Goal: Navigation & Orientation: Understand site structure

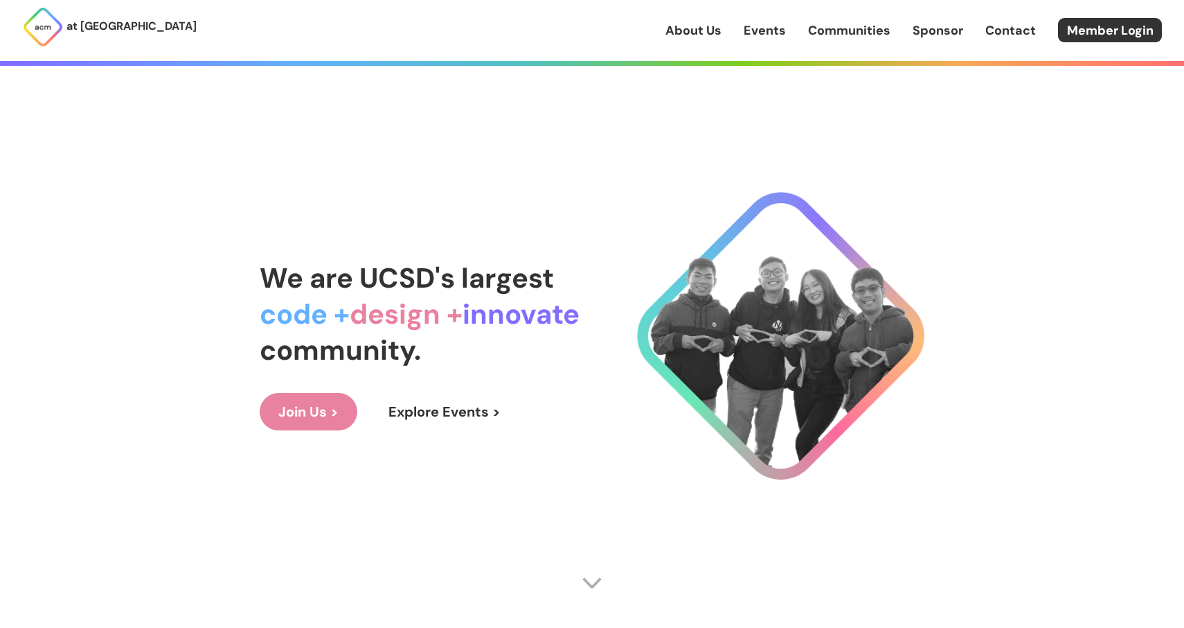
click at [322, 408] on link "Join Us >" at bounding box center [309, 411] width 98 height 37
click at [708, 29] on link "About Us" at bounding box center [694, 30] width 56 height 18
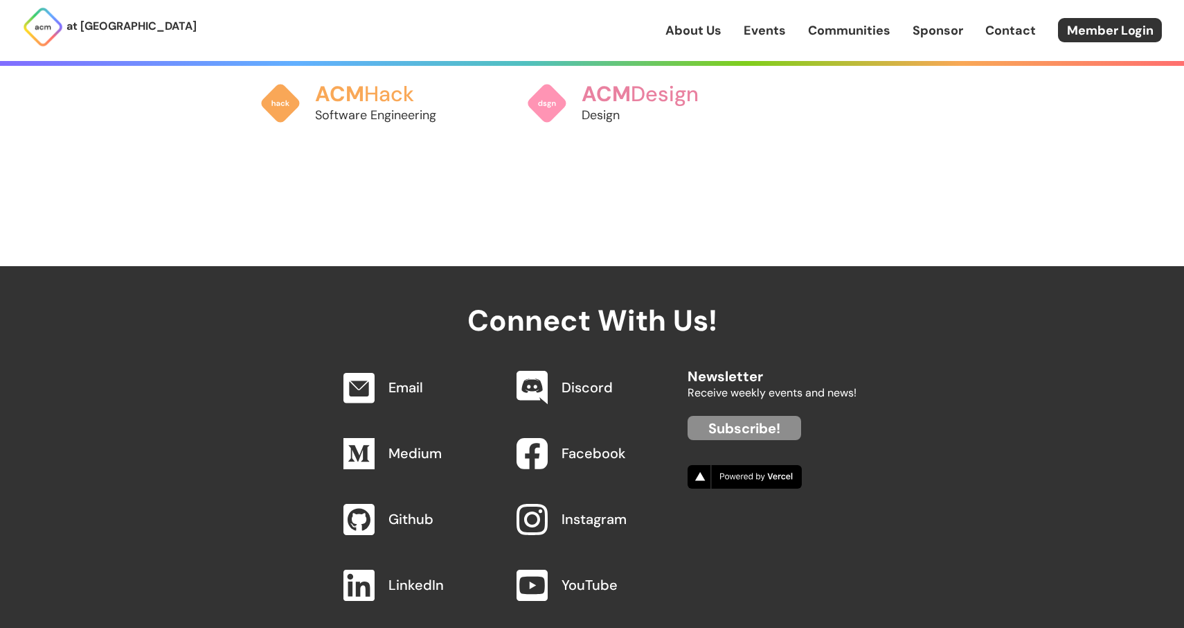
scroll to position [1447, 0]
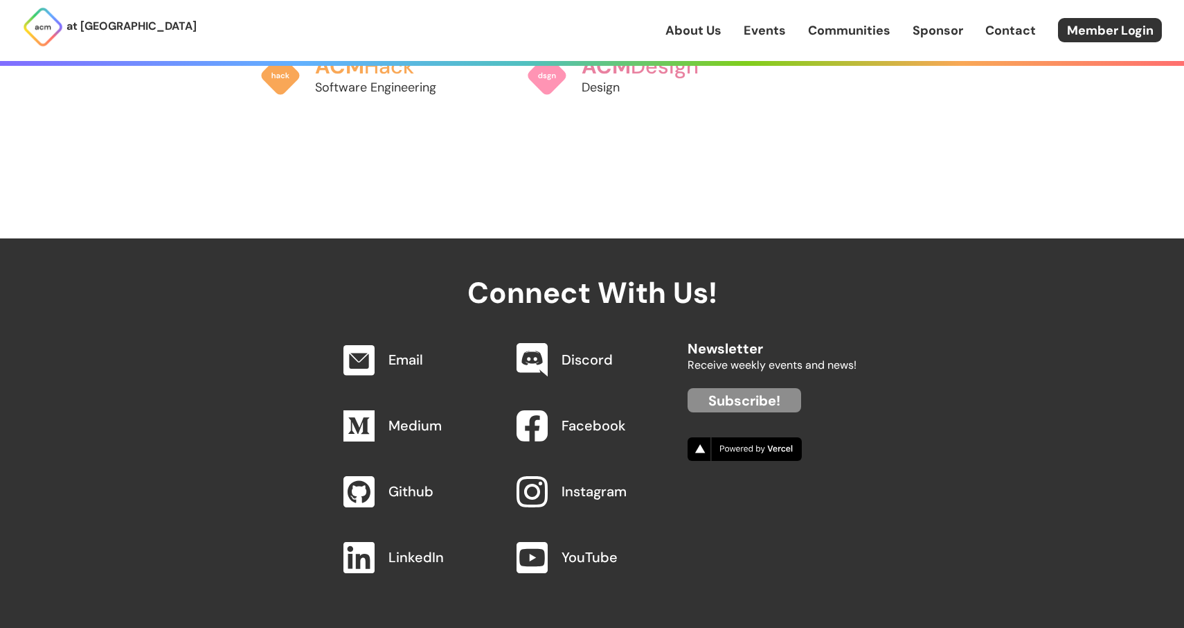
click at [864, 401] on div "Connect With Us! Email Discord Medium Facebook Github Instagram LinkedIn YouTub…" at bounding box center [592, 441] width 1184 height 407
click at [590, 350] on link "Discord" at bounding box center [587, 359] width 51 height 18
click at [759, 32] on link "Events" at bounding box center [765, 30] width 42 height 18
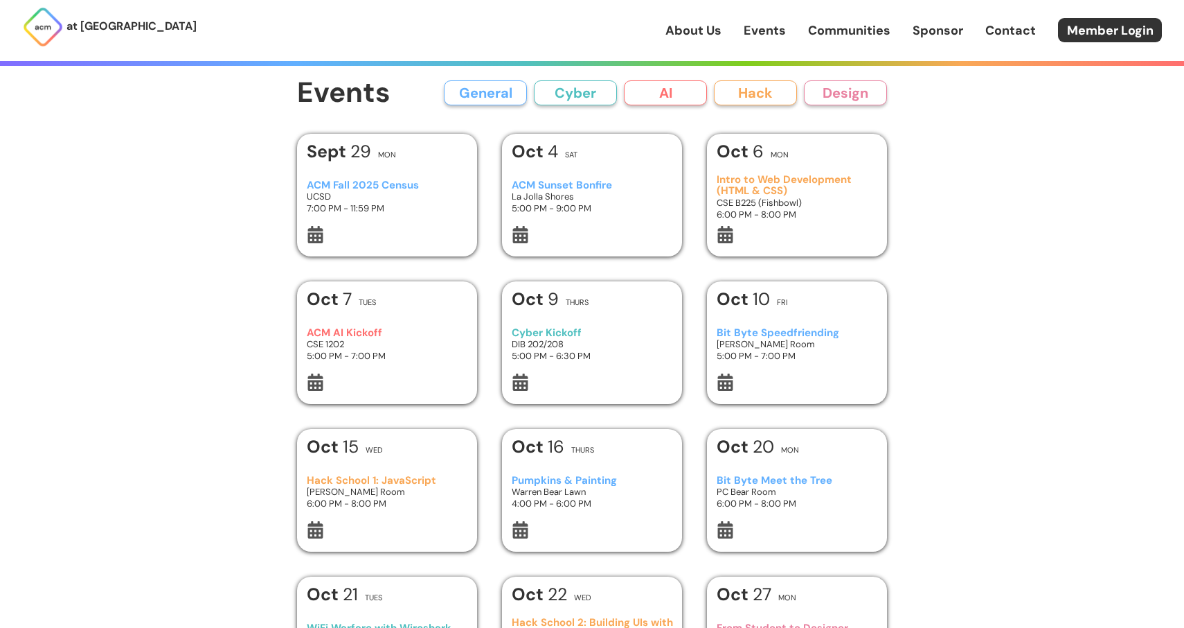
click at [750, 86] on button "Hack" at bounding box center [755, 92] width 83 height 25
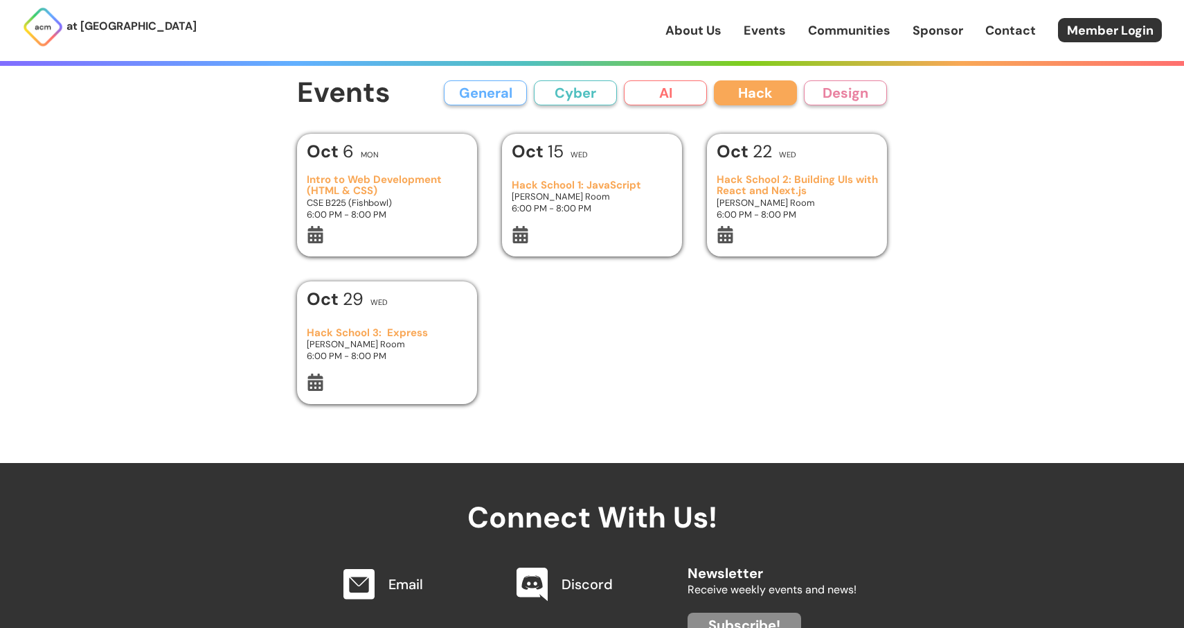
click at [815, 30] on link "Communities" at bounding box center [849, 30] width 82 height 18
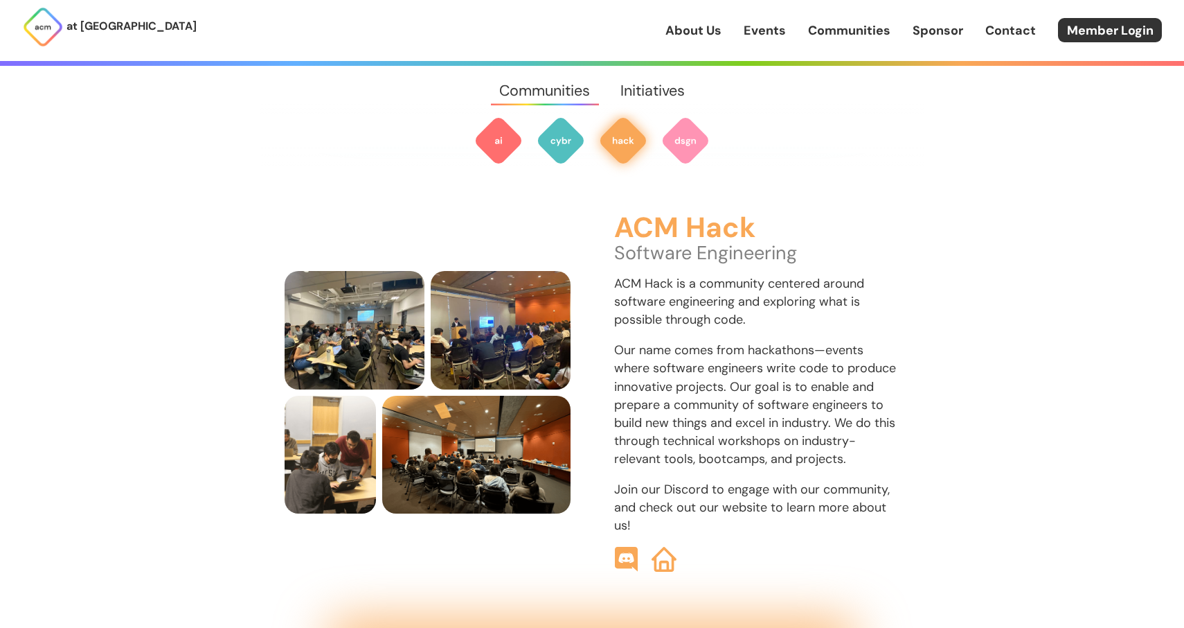
scroll to position [1536, 0]
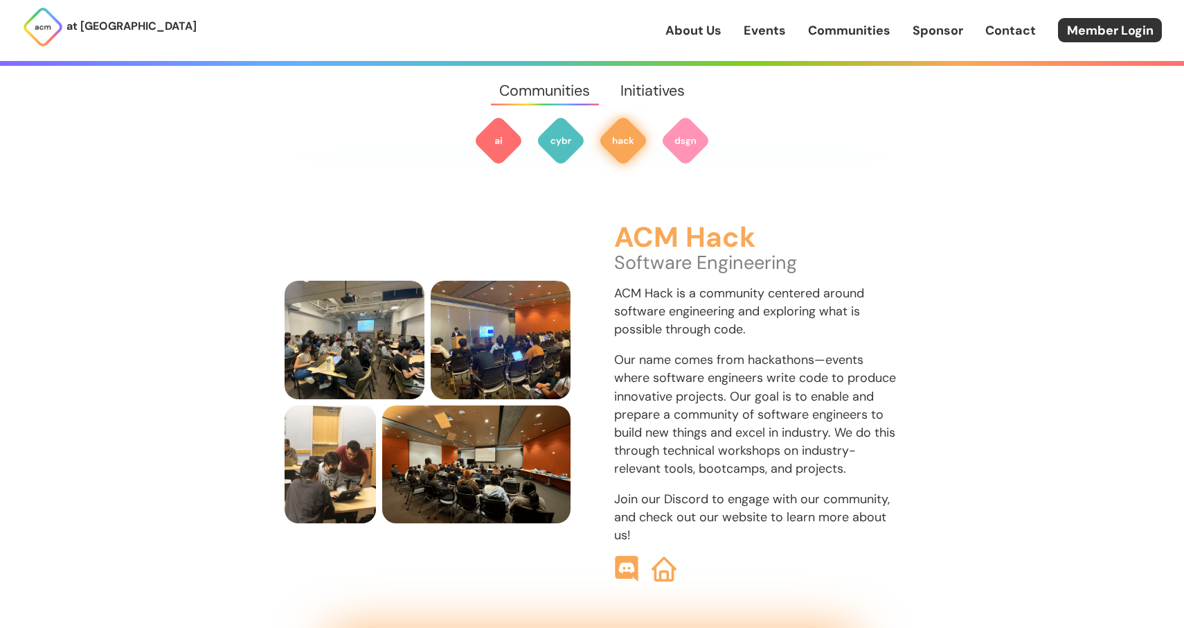
click at [634, 556] on img at bounding box center [627, 569] width 26 height 26
click at [831, 32] on link "Communities" at bounding box center [849, 30] width 82 height 18
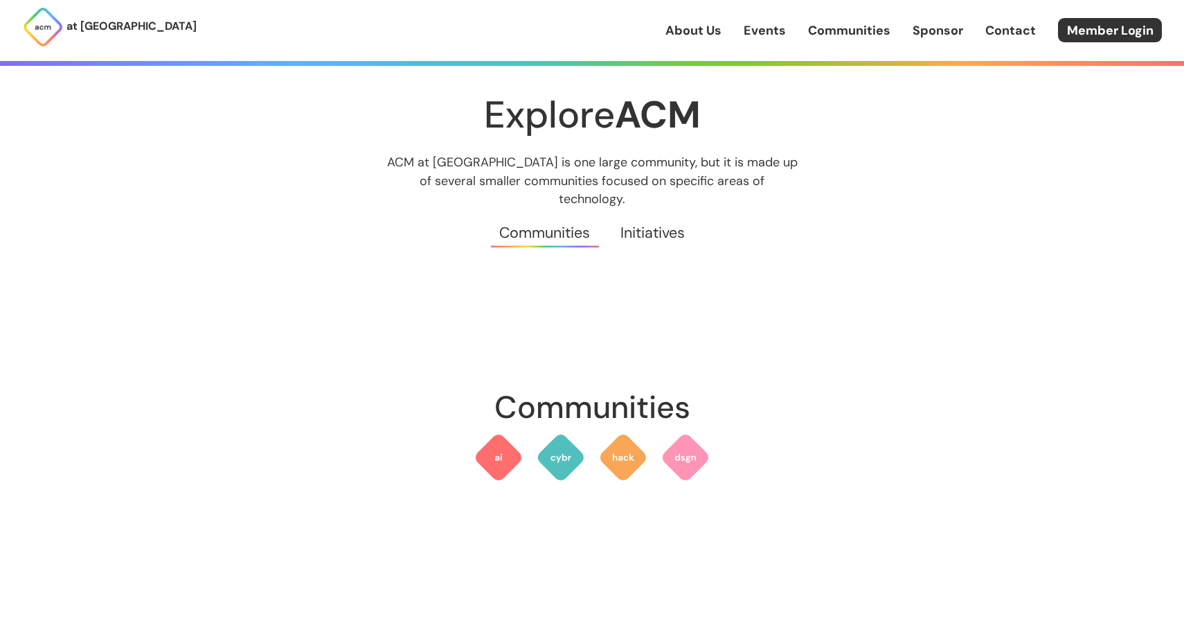
click at [940, 29] on link "Sponsor" at bounding box center [938, 30] width 51 height 18
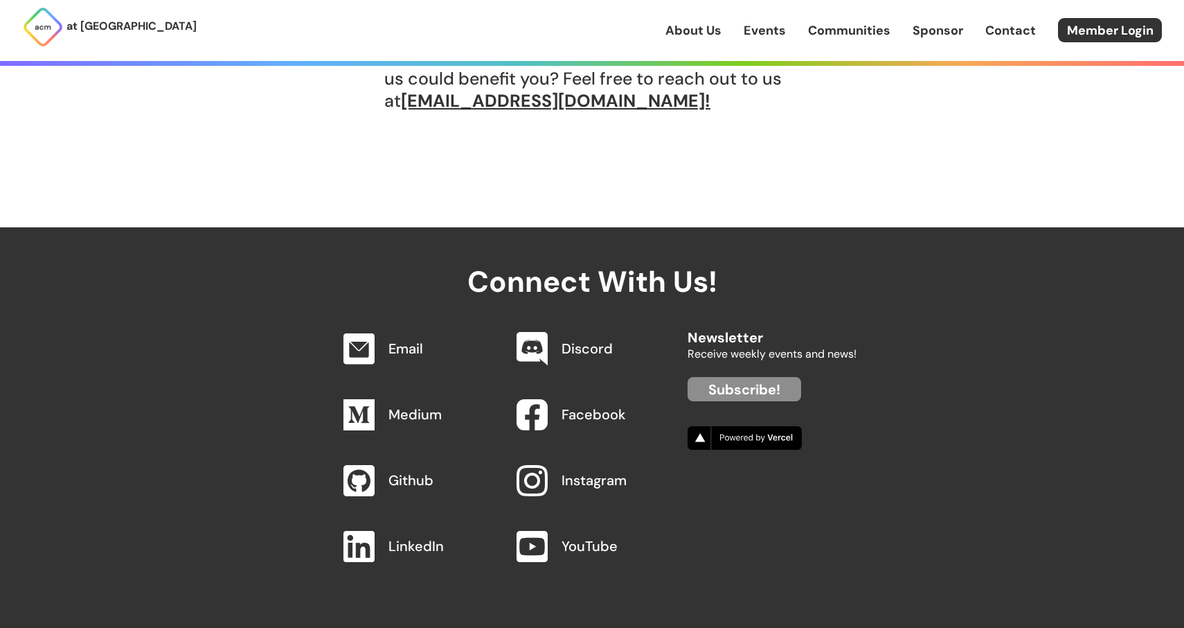
scroll to position [1343, 0]
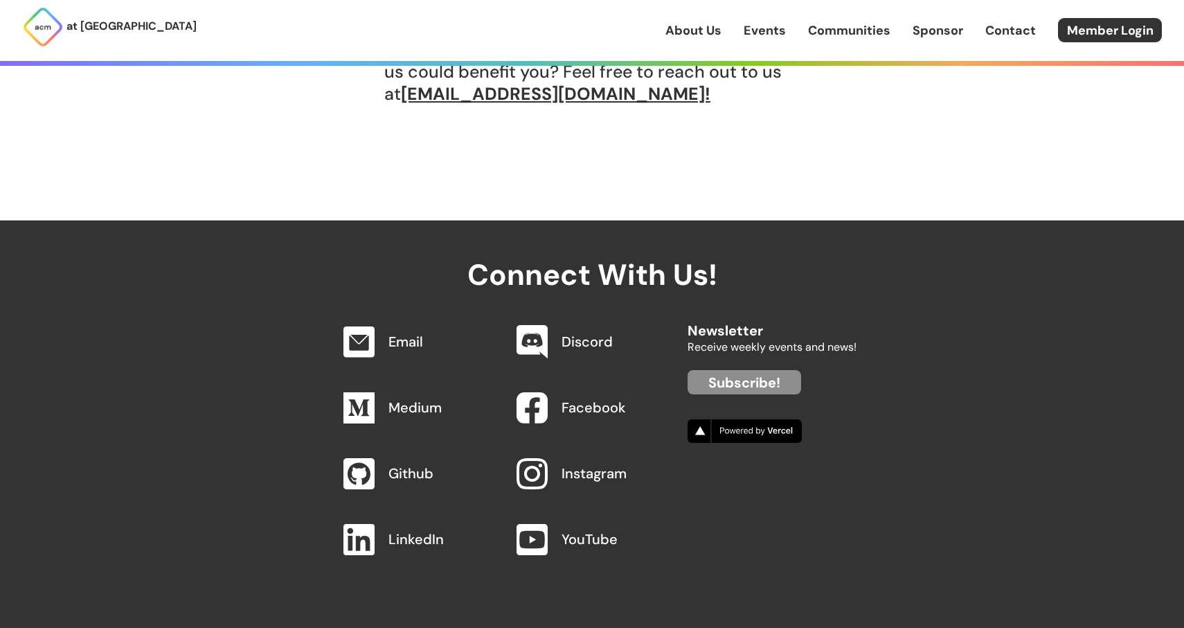
click at [994, 32] on link "Contact" at bounding box center [1011, 30] width 51 height 18
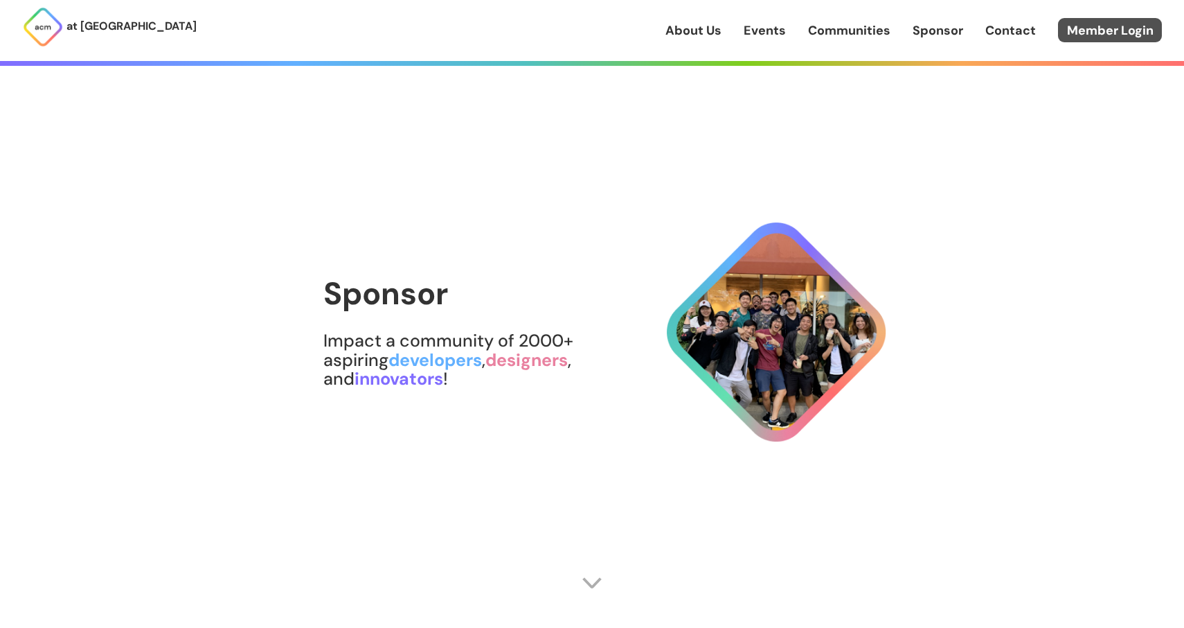
click at [1085, 28] on link "Member Login" at bounding box center [1110, 30] width 104 height 24
click at [781, 33] on link "Events" at bounding box center [765, 30] width 42 height 18
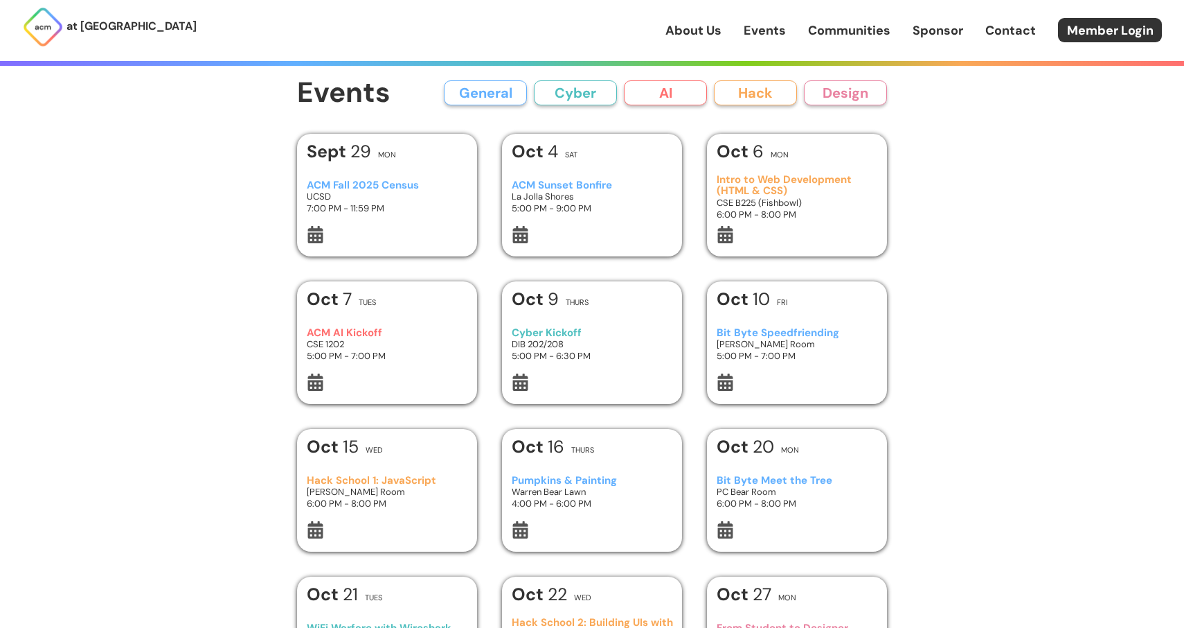
click at [865, 17] on div "at [GEOGRAPHIC_DATA] About Us Events Communities Sponsor Contact Member Login" at bounding box center [592, 30] width 1184 height 61
click at [841, 53] on div "at [GEOGRAPHIC_DATA] About Us Events Communities Sponsor Contact Member Login" at bounding box center [592, 30] width 1184 height 61
click at [820, 30] on link "Communities" at bounding box center [849, 30] width 82 height 18
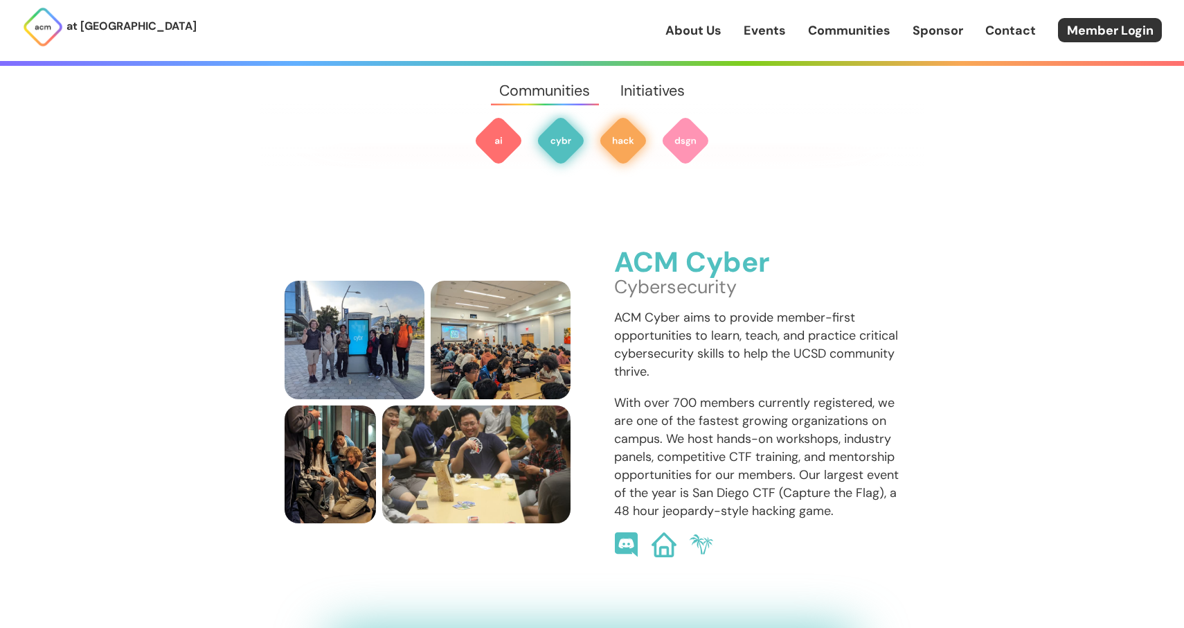
click at [638, 144] on img at bounding box center [623, 141] width 50 height 50
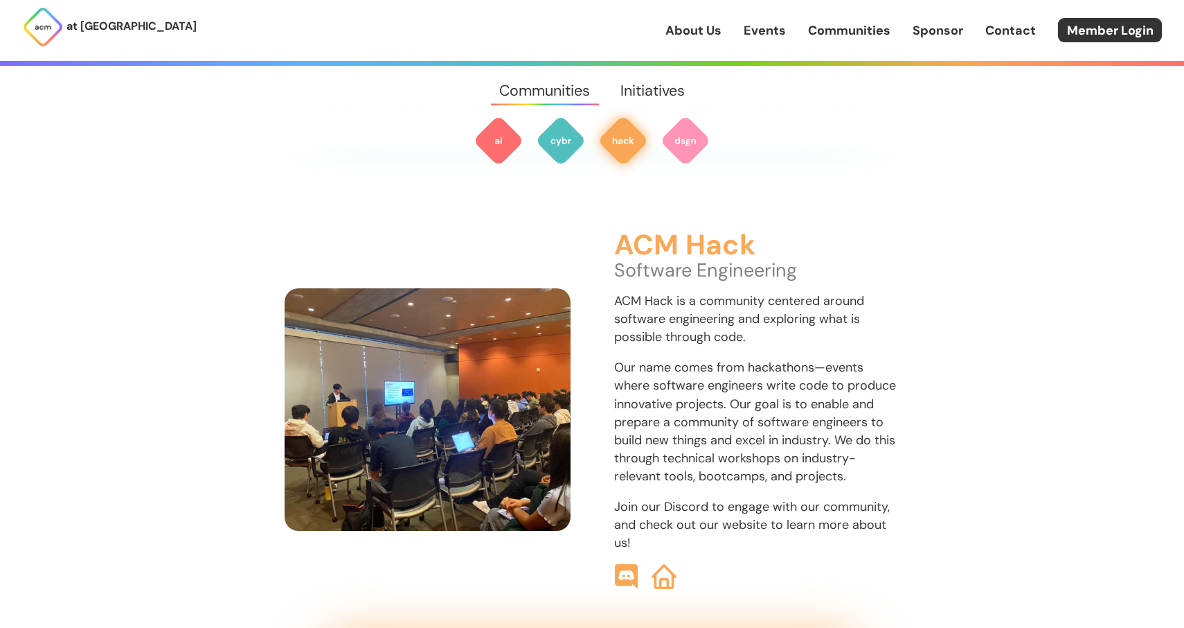
scroll to position [1536, 0]
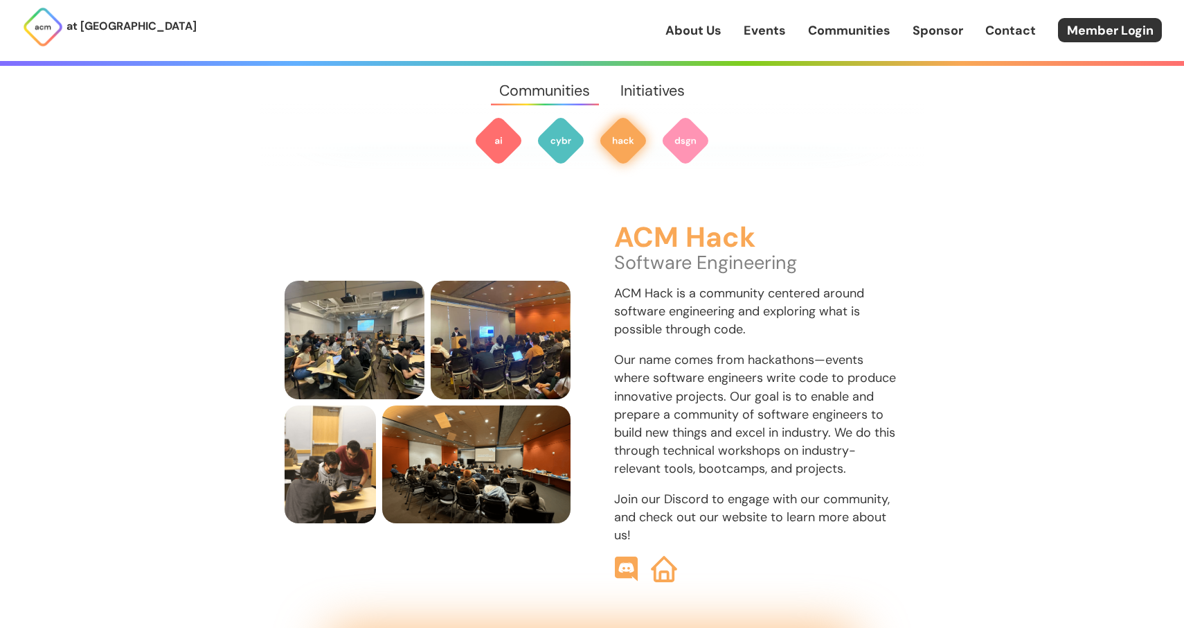
click at [657, 556] on img at bounding box center [664, 569] width 26 height 26
